Goal: Task Accomplishment & Management: Use online tool/utility

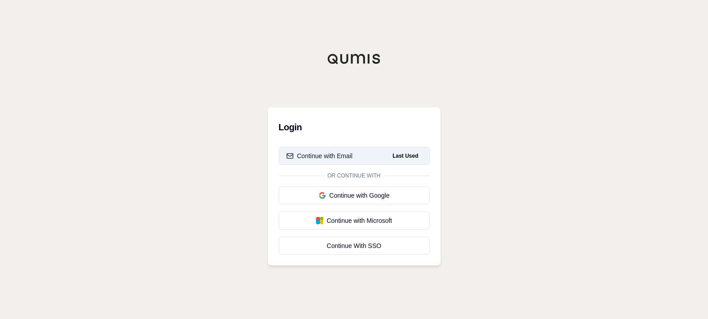
click at [394, 154] on span "Last Used" at bounding box center [405, 156] width 33 height 11
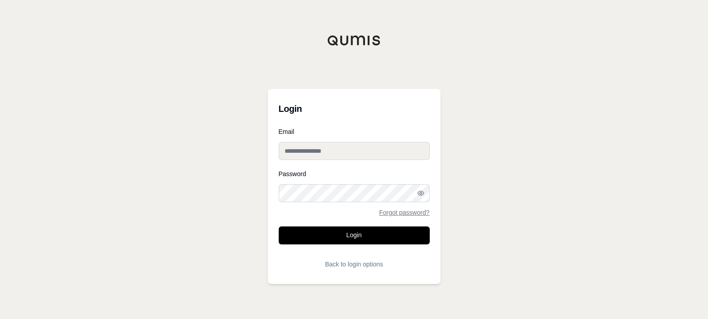
click at [384, 150] on input "Email" at bounding box center [354, 151] width 151 height 18
type input "**********"
click at [279, 227] on button "Login" at bounding box center [354, 236] width 151 height 18
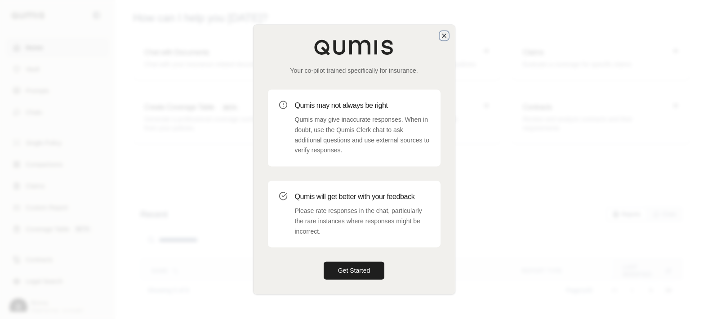
click at [445, 36] on icon "button" at bounding box center [444, 36] width 4 height 4
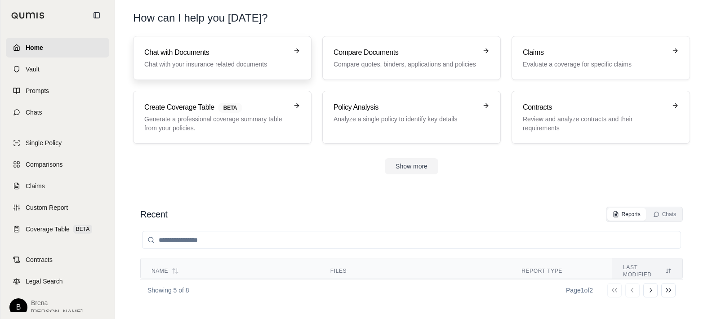
click at [154, 58] on h3 "Chat with Documents" at bounding box center [215, 52] width 143 height 11
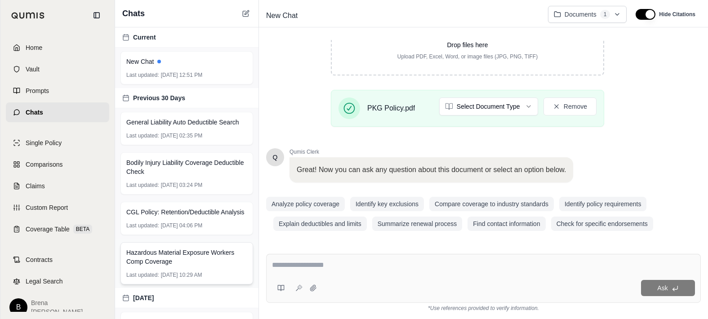
scroll to position [210, 0]
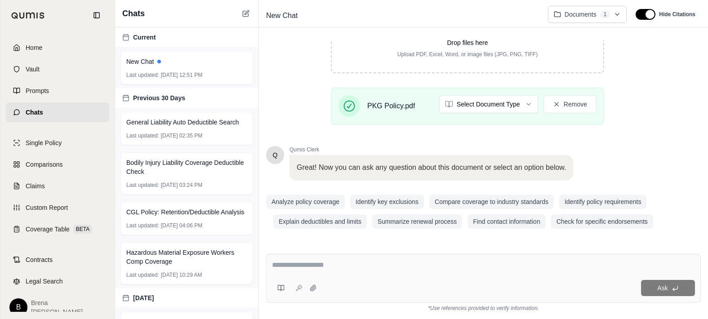
click at [360, 262] on textarea at bounding box center [483, 265] width 423 height 11
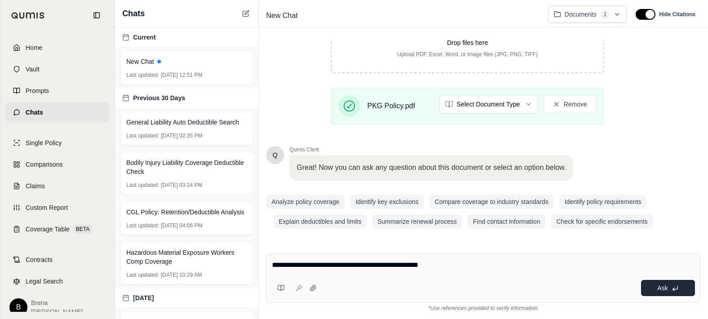
type textarea "**********"
click at [654, 290] on button "Ask" at bounding box center [668, 288] width 54 height 16
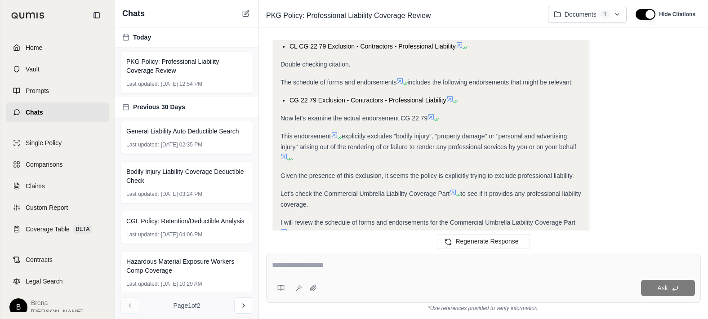
scroll to position [508, 0]
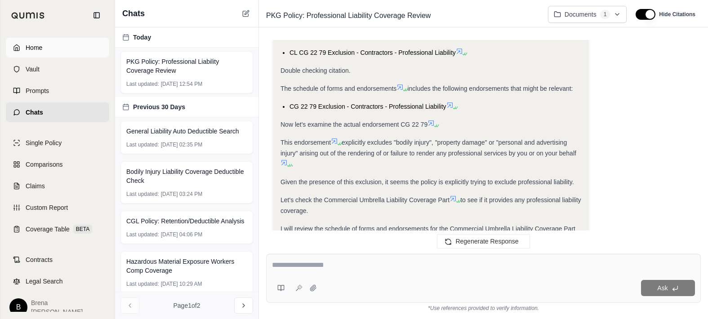
click at [27, 51] on span "Home" at bounding box center [34, 47] width 17 height 9
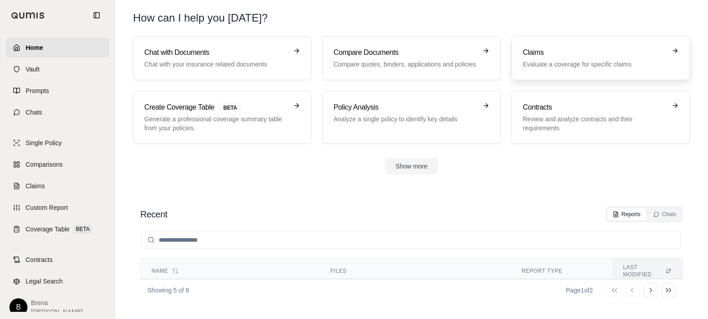
click at [609, 66] on p "Evaluate a coverage for specific claims" at bounding box center [594, 64] width 143 height 9
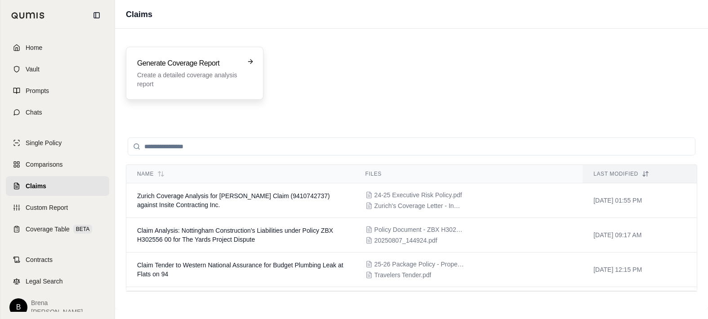
click at [169, 59] on h3 "Generate Coverage Report" at bounding box center [188, 63] width 103 height 11
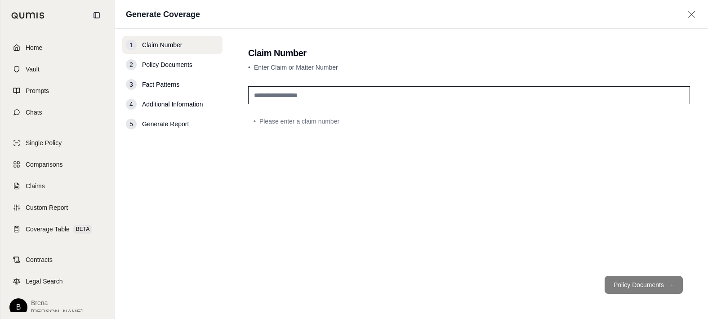
click at [293, 99] on input "text" at bounding box center [469, 95] width 442 height 18
type input "***"
click at [635, 288] on button "Policy Documents →" at bounding box center [644, 285] width 78 height 18
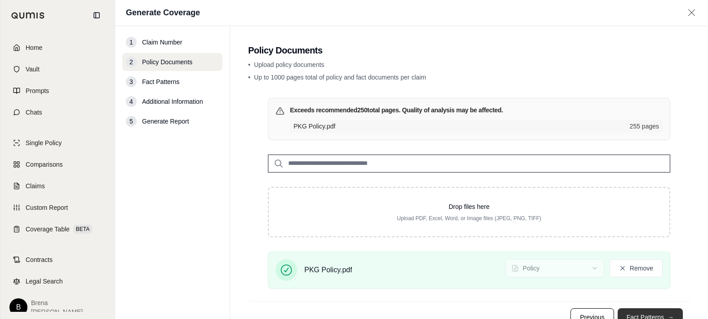
click at [646, 311] on button "Fact Patterns →" at bounding box center [650, 317] width 65 height 18
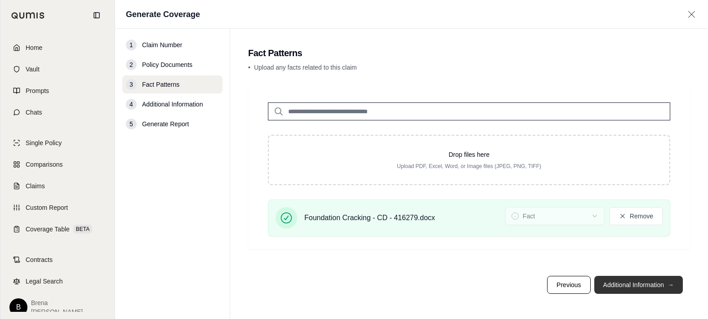
click at [612, 289] on button "Additional Information →" at bounding box center [638, 285] width 89 height 18
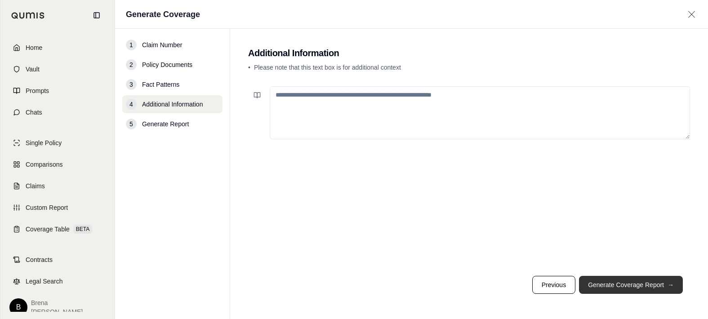
click at [612, 289] on button "Generate Coverage Report →" at bounding box center [631, 285] width 104 height 18
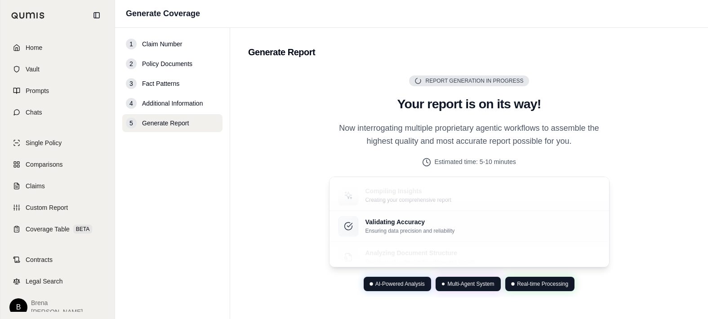
click at [636, 198] on div "Report Generation in Progress Generating Report Your report is on its way! Now …" at bounding box center [469, 183] width 442 height 228
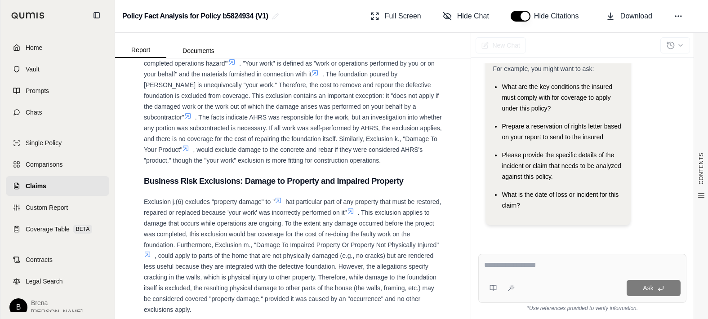
scroll to position [1997, 0]
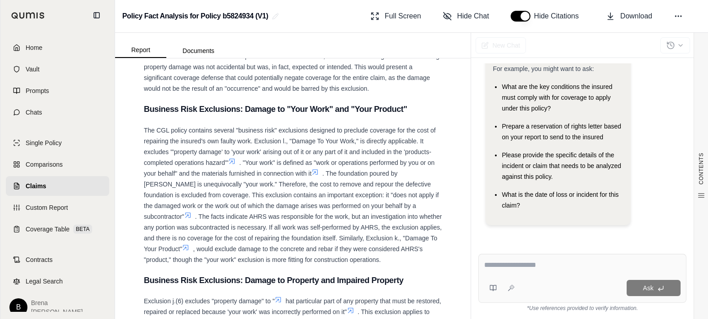
click at [666, 199] on div "Hi Brena 👋 - We have generated a report comparing the insurance policy and fact…" at bounding box center [583, 113] width 194 height 237
click at [628, 241] on div "Hi Brena 👋 - We have generated a report comparing the insurance policy and fact…" at bounding box center [582, 151] width 223 height 191
click at [124, 159] on div "CONTENTS Table of Contents Key Findings: COVERAGE ANALYSIS REPORT Claim Informa…" at bounding box center [293, 188] width 356 height 261
